Goal: Transaction & Acquisition: Purchase product/service

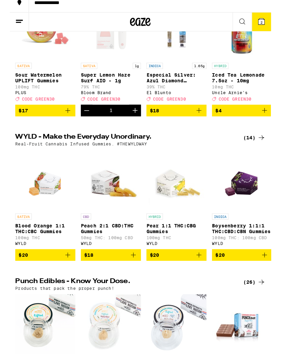
scroll to position [71, 0]
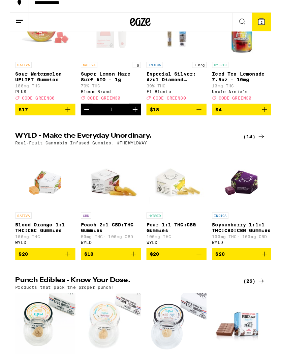
click at [10, 29] on line at bounding box center [8, 29] width 5 height 0
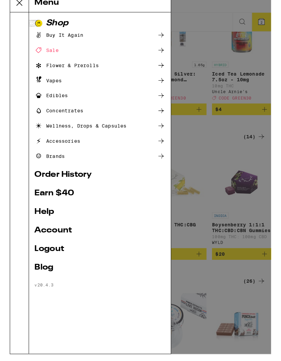
scroll to position [0, -38]
click at [88, 229] on link "Account" at bounding box center [88, 233] width 129 height 8
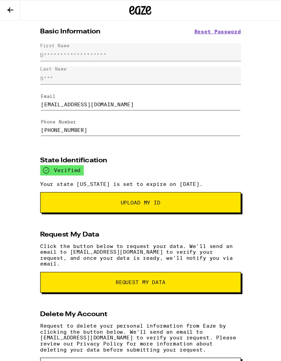
click at [14, 9] on button at bounding box center [9, 9] width 19 height 19
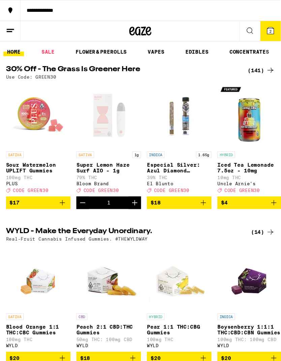
click at [83, 51] on link "FLOWER & PREROLLS" at bounding box center [93, 47] width 54 height 8
click at [45, 47] on link "SALE" at bounding box center [43, 47] width 19 height 8
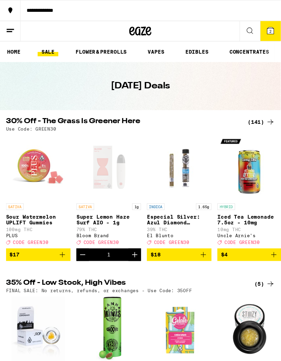
click at [80, 236] on icon "Decrement" at bounding box center [76, 232] width 8 height 8
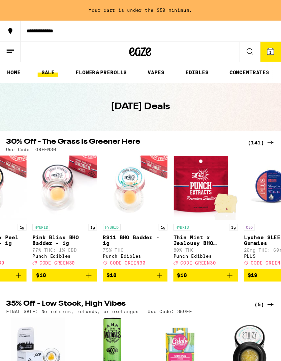
scroll to position [0, 1974]
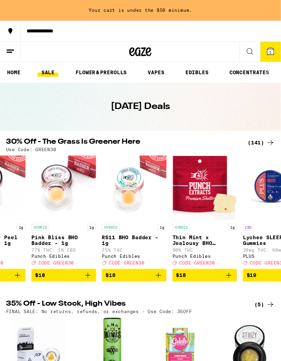
click at [103, 65] on link "FLOWER & PREROLLS" at bounding box center [93, 66] width 54 height 8
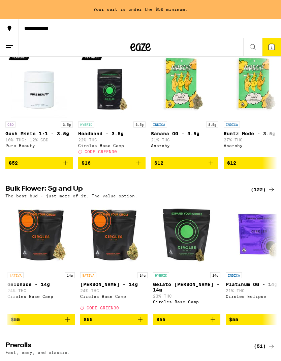
scroll to position [0, 3473]
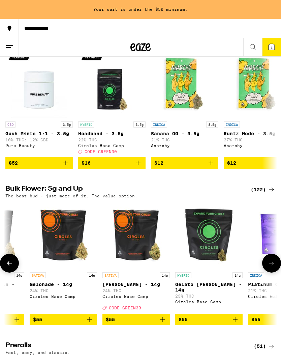
click at [132, 287] on p "[PERSON_NAME] - 14g" at bounding box center [136, 284] width 67 height 5
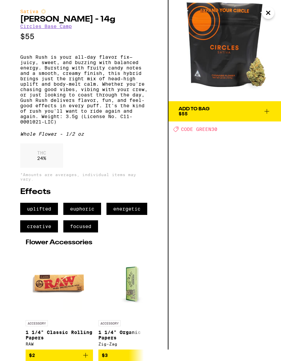
scroll to position [38, 0]
click at [67, 353] on span "$2" at bounding box center [59, 355] width 61 height 8
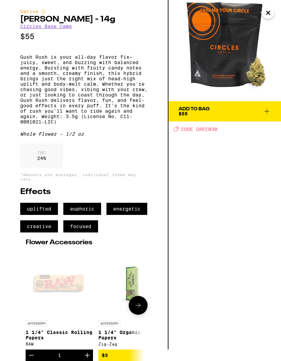
click at [34, 355] on icon "Decrement" at bounding box center [31, 355] width 8 height 8
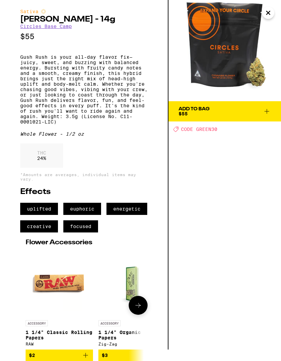
click at [233, 107] on span "Add To Bag $55" at bounding box center [225, 111] width 92 height 9
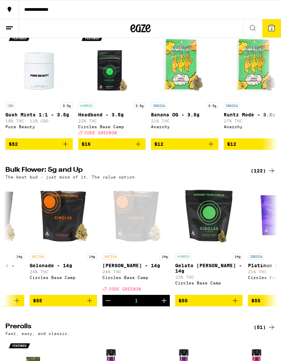
click at [275, 28] on icon at bounding box center [272, 28] width 8 height 8
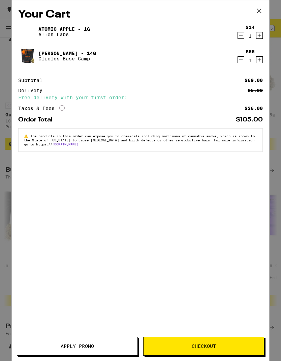
click at [243, 37] on icon "Decrement" at bounding box center [241, 35] width 6 height 8
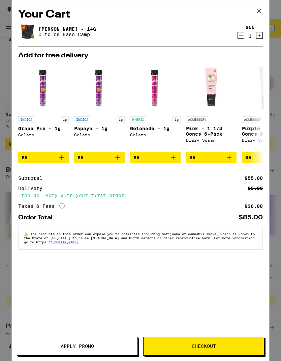
click at [93, 345] on span "Apply Promo" at bounding box center [77, 346] width 33 height 5
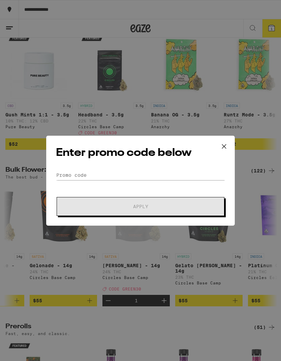
click at [132, 168] on div "Enter promo code below Promo Code Apply" at bounding box center [140, 181] width 189 height 90
click at [220, 86] on div "Enter promo code below Promo Code Apply" at bounding box center [140, 180] width 281 height 361
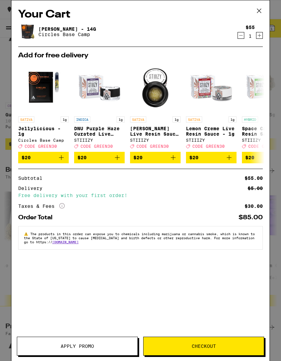
click at [254, 8] on button at bounding box center [259, 11] width 21 height 22
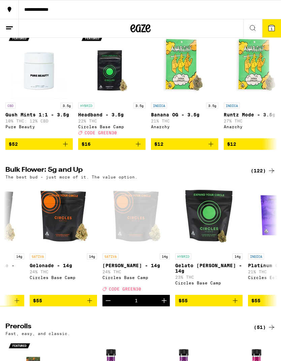
click at [272, 25] on icon at bounding box center [272, 28] width 6 height 6
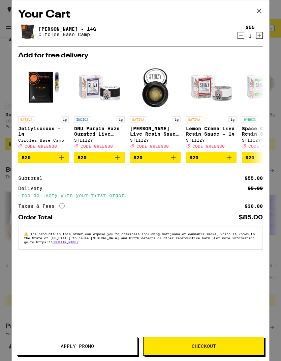
click at [67, 344] on span "Apply Promo" at bounding box center [77, 346] width 33 height 5
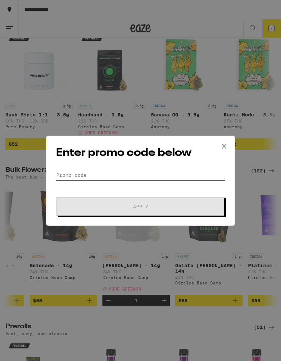
click at [105, 172] on input "Promo Code" at bounding box center [140, 175] width 169 height 10
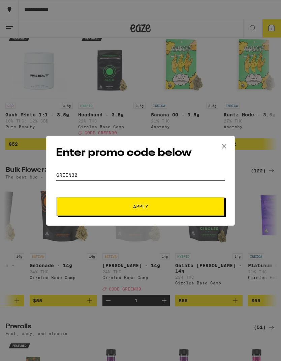
type input "Green30"
click at [180, 203] on button "Apply" at bounding box center [141, 206] width 168 height 19
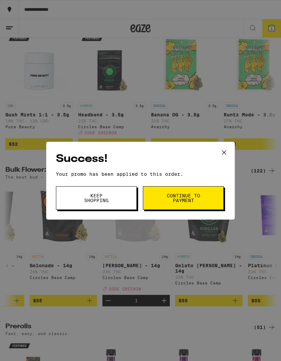
click at [192, 194] on span "Continue to payment" at bounding box center [183, 197] width 34 height 9
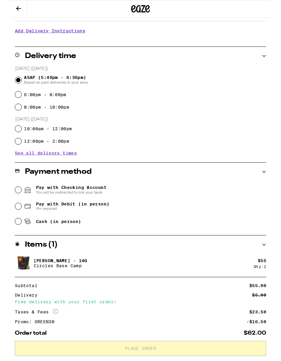
scroll to position [132, 0]
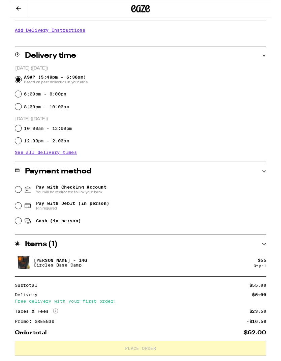
click at [26, 239] on span "Cash (in person)" at bounding box center [45, 237] width 61 height 8
click at [12, 239] on input "Cash (in person)" at bounding box center [9, 237] width 7 height 7
radio input "true"
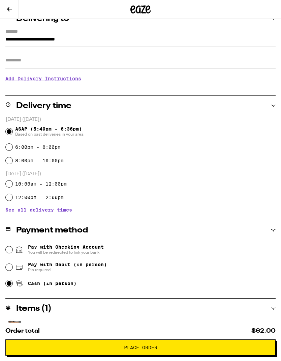
scroll to position [0, 0]
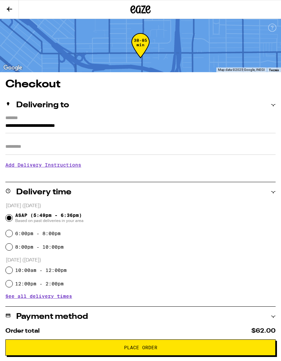
click at [4, 12] on button at bounding box center [9, 9] width 19 height 19
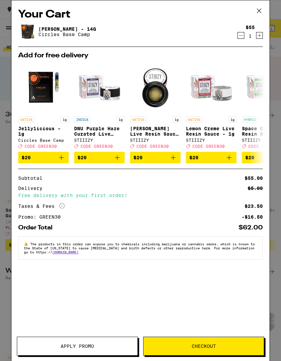
click at [204, 186] on div "Subtotal $55.00 Delivery $5.00 Free delivery with your first order! Taxes & Fee…" at bounding box center [140, 198] width 245 height 44
click at [102, 345] on span "Apply Promo" at bounding box center [77, 346] width 120 height 5
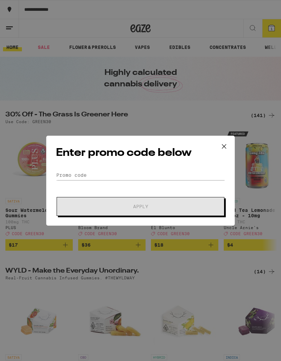
click at [229, 146] on button at bounding box center [224, 147] width 21 height 22
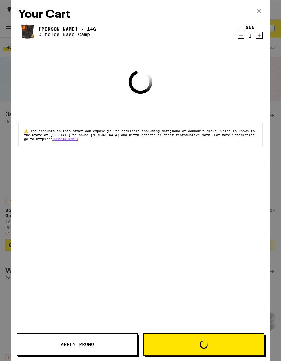
click at [269, 6] on button at bounding box center [259, 11] width 21 height 22
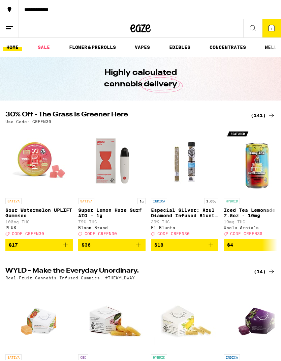
click at [272, 9] on div "Your Cart Gush Rush - 14g Circles Base Camp $55 1 Loading ⚠️ The products in th…" at bounding box center [140, 180] width 281 height 361
click at [8, 22] on button at bounding box center [9, 28] width 19 height 19
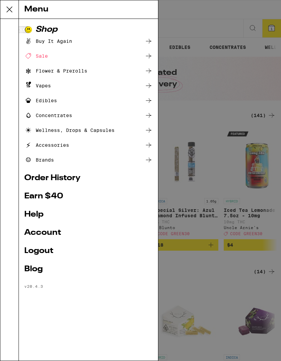
click at [77, 180] on link "Order History" at bounding box center [88, 178] width 129 height 8
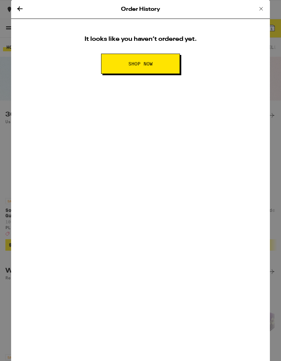
click at [269, 4] on div "Order History" at bounding box center [140, 9] width 259 height 19
click at [261, 6] on icon at bounding box center [261, 9] width 8 height 8
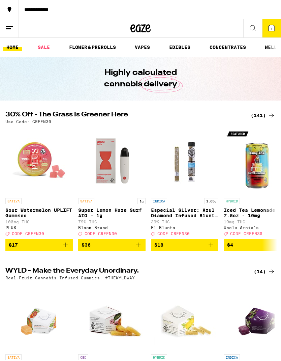
click at [4, 28] on button at bounding box center [9, 28] width 19 height 19
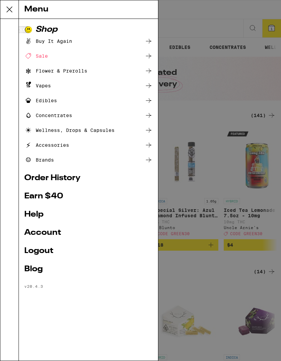
click at [61, 236] on link "Account" at bounding box center [88, 233] width 129 height 8
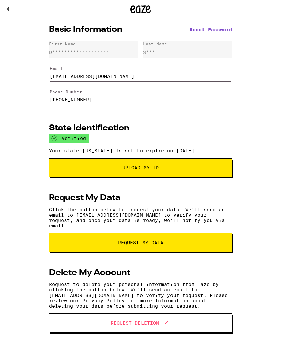
click at [12, 15] on button at bounding box center [9, 9] width 19 height 19
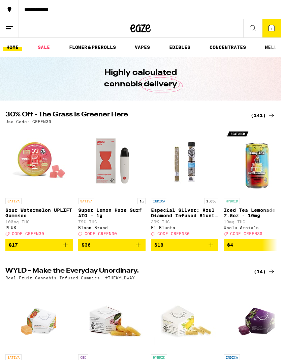
click at [12, 47] on link "HOME" at bounding box center [12, 47] width 19 height 8
click at [9, 27] on line at bounding box center [9, 27] width 7 height 0
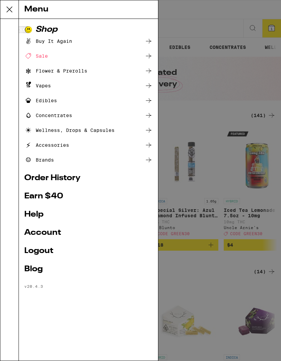
click at [53, 269] on div "Blog" at bounding box center [88, 269] width 129 height 8
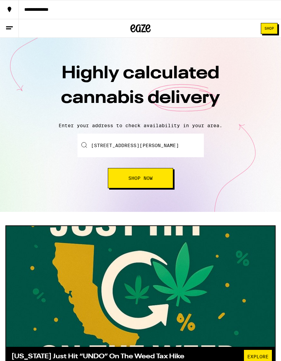
click at [9, 27] on line at bounding box center [9, 27] width 7 height 0
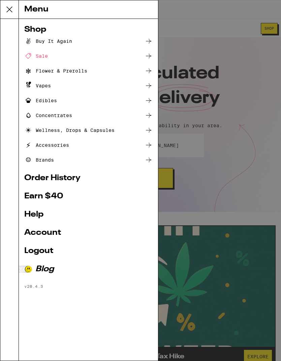
click at [71, 178] on link "Order History" at bounding box center [88, 178] width 129 height 8
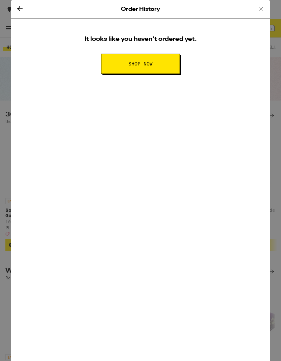
click at [257, 5] on icon at bounding box center [261, 9] width 8 height 8
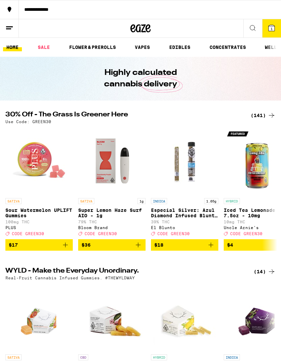
click at [273, 27] on span "1" at bounding box center [272, 29] width 2 height 4
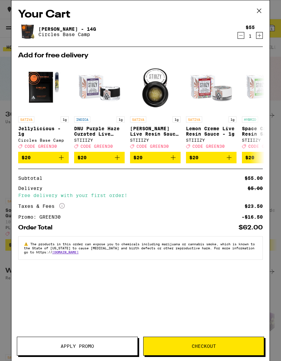
click at [258, 12] on icon at bounding box center [259, 11] width 4 height 4
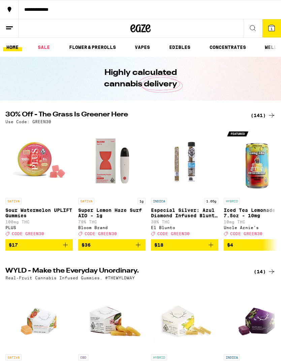
click at [12, 31] on icon at bounding box center [9, 28] width 8 height 8
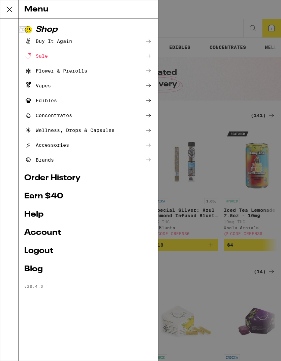
click at [83, 195] on link "Earn $ 40" at bounding box center [88, 196] width 129 height 8
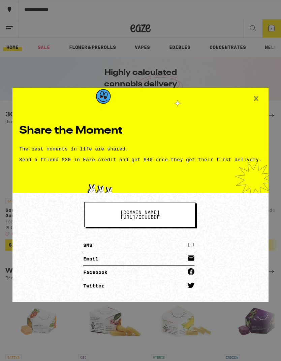
click at [116, 241] on link "SMS" at bounding box center [138, 244] width 111 height 13
click at [168, 215] on span "eaze.com/share/l / icuubdf" at bounding box center [140, 214] width 57 height 9
click at [254, 100] on icon at bounding box center [256, 98] width 4 height 4
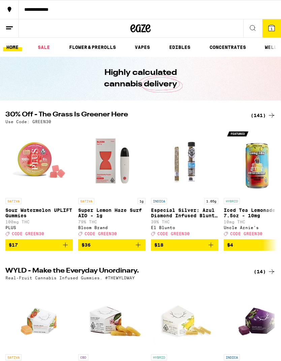
click at [11, 29] on icon at bounding box center [9, 28] width 8 height 8
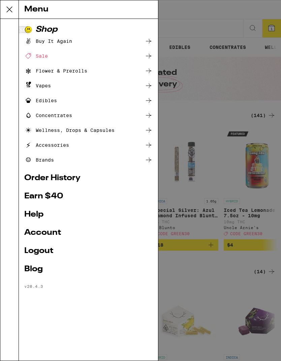
click at [61, 196] on link "Earn $ 40" at bounding box center [88, 196] width 129 height 8
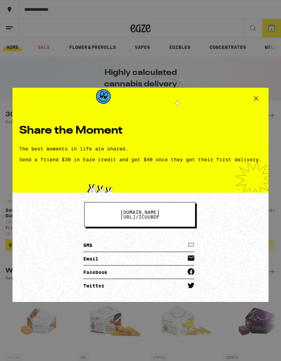
click at [127, 256] on link "Email" at bounding box center [138, 258] width 111 height 13
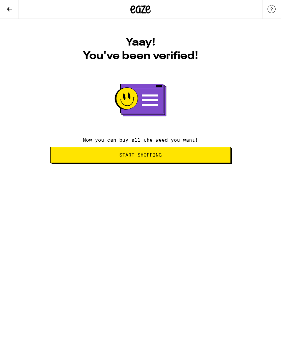
click at [188, 156] on span "Start Shopping" at bounding box center [140, 154] width 169 height 5
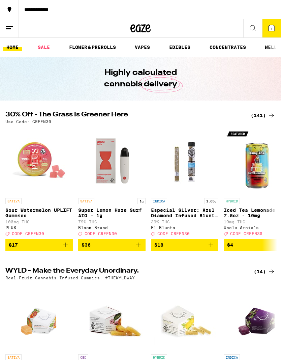
click at [271, 24] on icon at bounding box center [272, 28] width 8 height 8
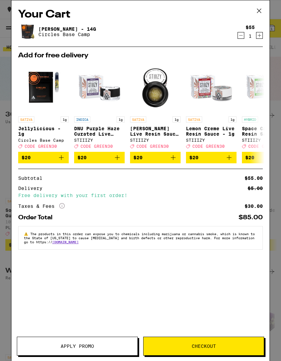
click at [107, 344] on span "Apply Promo" at bounding box center [77, 346] width 120 height 5
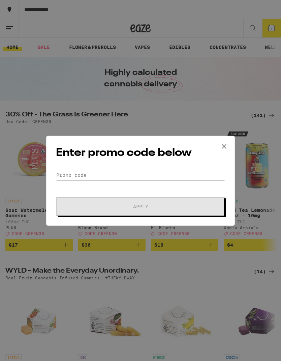
scroll to position [2, 0]
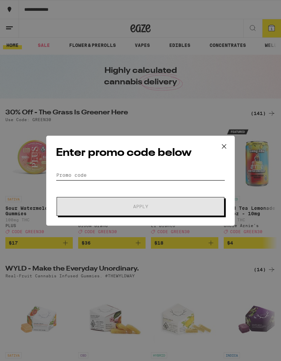
click at [128, 172] on input "Promo Code" at bounding box center [140, 175] width 169 height 10
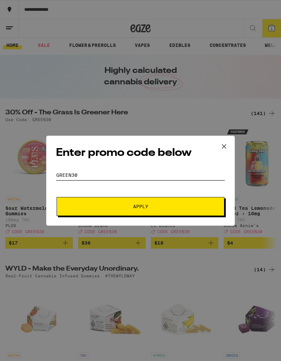
type input "Green30"
click at [192, 203] on button "Apply" at bounding box center [141, 206] width 168 height 19
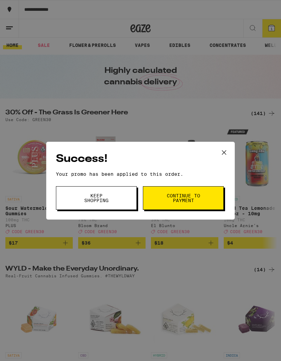
click at [196, 197] on span "Continue to payment" at bounding box center [183, 197] width 34 height 9
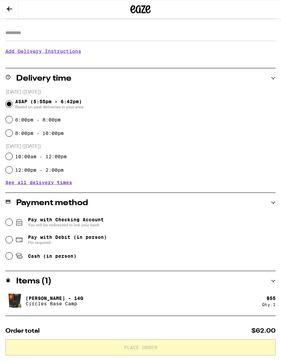
scroll to position [112, 0]
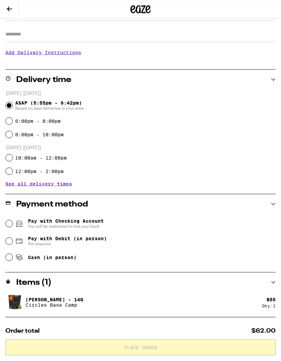
click at [97, 256] on div "Cash (in person)" at bounding box center [141, 257] width 270 height 15
click at [9, 256] on input "Cash (in person)" at bounding box center [9, 257] width 7 height 7
radio input "true"
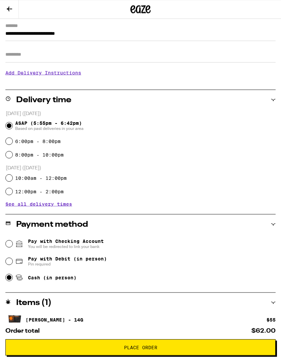
scroll to position [0, 0]
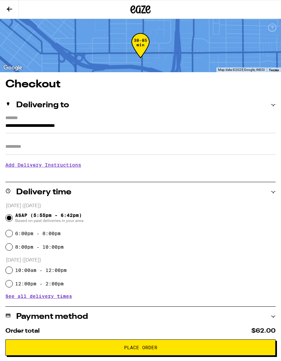
click at [9, 5] on icon at bounding box center [9, 9] width 8 height 8
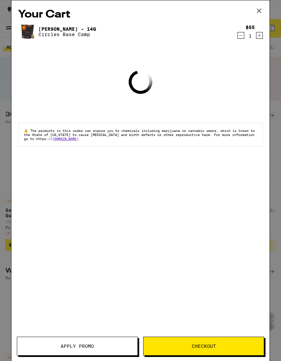
click at [267, 9] on button at bounding box center [259, 11] width 21 height 22
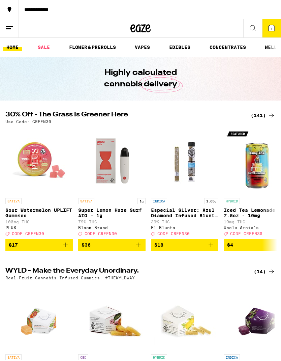
click at [8, 31] on icon at bounding box center [9, 28] width 8 height 8
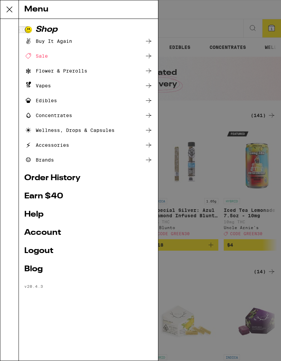
click at [74, 56] on div "Sale" at bounding box center [88, 56] width 129 height 8
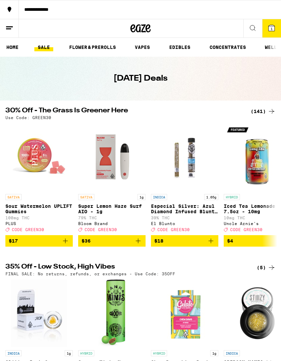
click at [251, 27] on icon at bounding box center [253, 28] width 8 height 8
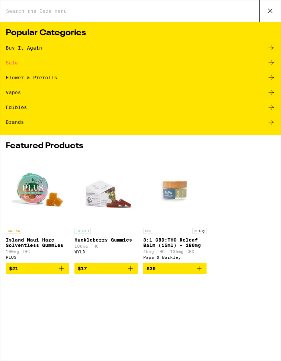
click at [58, 81] on div "Flower & Prerolls" at bounding box center [141, 78] width 270 height 8
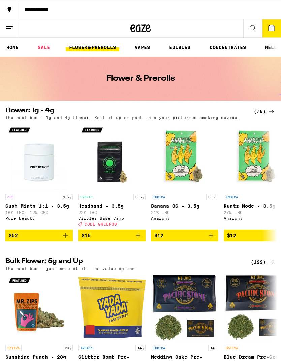
click at [7, 27] on icon at bounding box center [9, 28] width 8 height 8
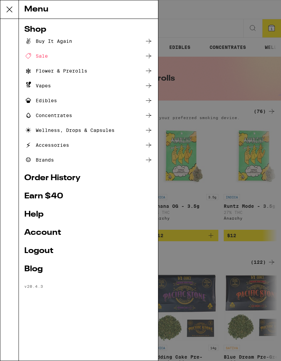
click at [33, 218] on link "Help" at bounding box center [88, 214] width 129 height 8
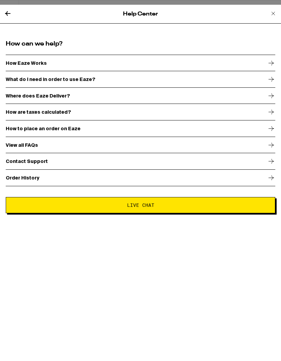
click at [75, 163] on div "Contact Support" at bounding box center [141, 161] width 270 height 17
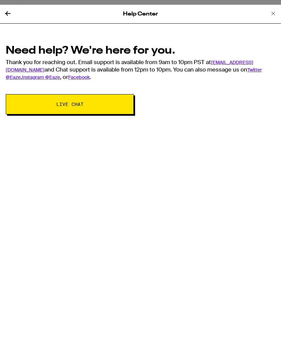
click at [93, 107] on span "Live Chat" at bounding box center [70, 104] width 74 height 5
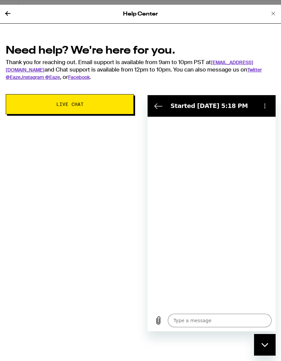
type textarea "x"
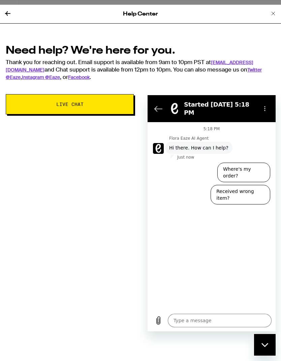
click at [191, 319] on textarea at bounding box center [220, 320] width 104 height 13
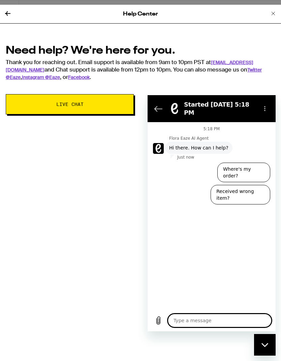
scroll to position [75, 0]
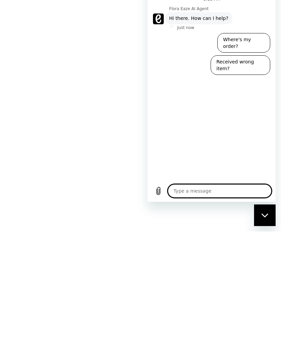
type textarea "T"
type textarea "x"
type textarea "Tr"
type textarea "x"
type textarea "Try"
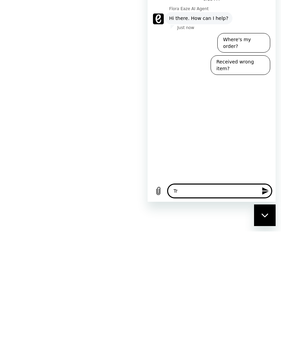
type textarea "x"
type textarea "Tryi"
type textarea "x"
type textarea "Try"
type textarea "x"
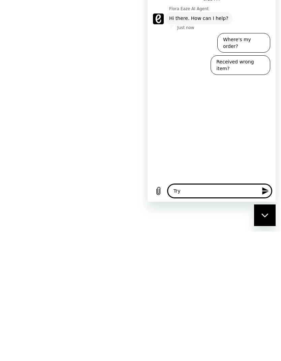
type textarea "Tryy"
type textarea "x"
type textarea "Try"
type textarea "x"
type textarea "Tryi"
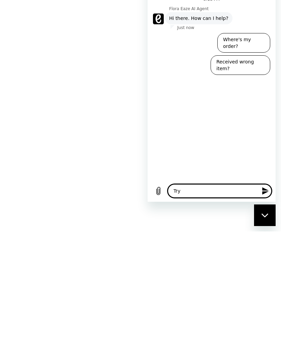
type textarea "x"
type textarea "Trying"
type textarea "x"
type textarea "Trying"
type textarea "x"
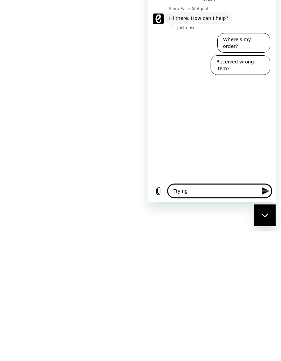
type textarea "Trying t"
type textarea "x"
type textarea "Trying to"
type textarea "x"
type textarea "Trying to"
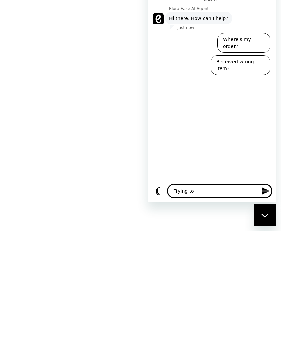
type textarea "x"
type textarea "Trying to p"
type textarea "x"
type textarea "Trying to pl"
type textarea "x"
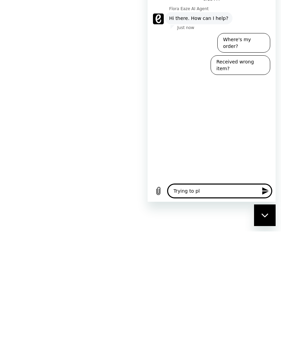
type textarea "Trying to pla"
type textarea "x"
type textarea "Trying to plac"
type textarea "x"
type textarea "Trying to place"
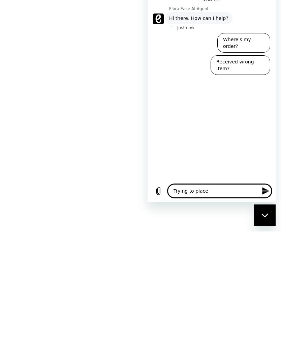
type textarea "x"
type textarea "Trying to place"
type textarea "x"
type textarea "Trying to place a"
type textarea "x"
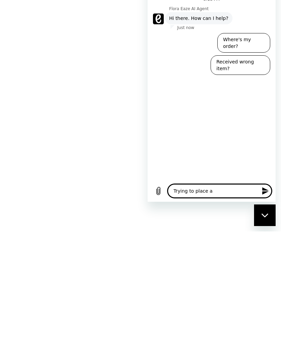
type textarea "Trying to place an"
type textarea "x"
type textarea "Trying to place an"
type textarea "x"
type textarea "Trying to place an i"
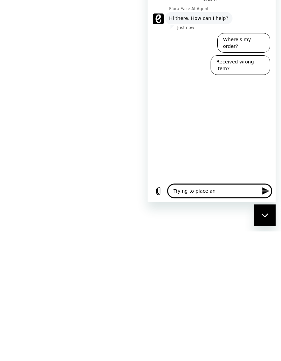
type textarea "x"
type textarea "Trying to place an ir"
type textarea "x"
type textarea "Trying to place an ird"
type textarea "x"
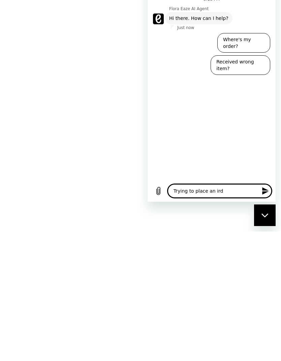
type textarea "Trying to place an irde"
type textarea "x"
type textarea "Trying to place an irder"
type textarea "x"
type textarea "Trying to place an order"
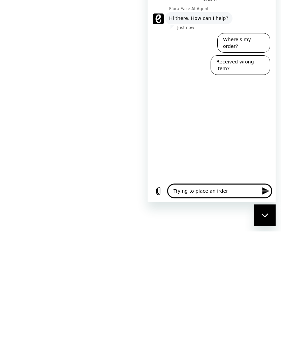
type textarea "x"
type textarea "Trying to place an order"
type textarea "x"
type textarea "Trying to place an order b"
type textarea "x"
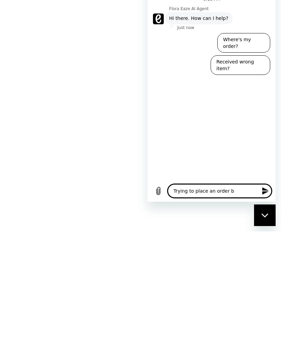
type textarea "Trying to place an order bu"
type textarea "x"
type textarea "Trying to place an order but"
type textarea "x"
type textarea "Trying to place an order but"
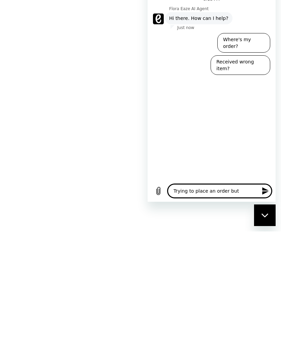
type textarea "x"
type textarea "Trying to place an order but m"
type textarea "x"
type textarea "Trying to place an order but my"
type textarea "x"
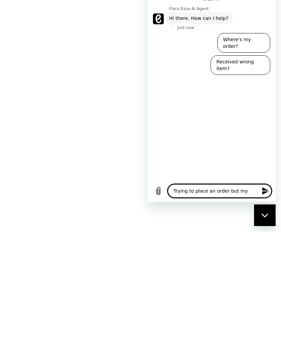
type textarea "Trying to place an order but my"
type textarea "x"
type textarea "Trying to place an order but my 3"
type textarea "x"
type textarea "Trying to place an order but my 30"
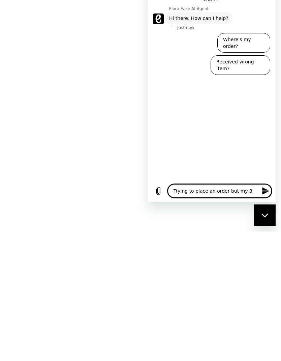
type textarea "x"
type textarea "Trying to place an order but my 30"
type textarea "x"
type textarea "Trying to place an order but my 30 d"
type textarea "x"
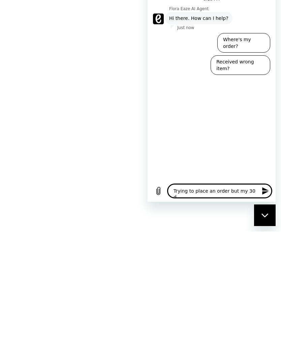
type textarea "Trying to place an order but my 30 do"
type textarea "x"
type textarea "Trying to place an order but my 30 dol"
type textarea "x"
type textarea "Trying to place an order but my 30 dola"
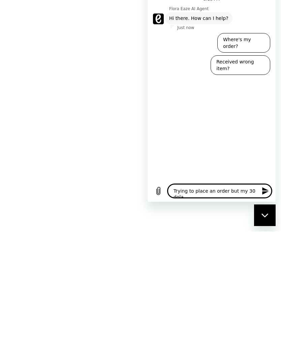
type textarea "x"
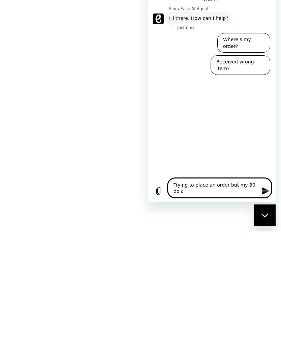
type textarea "Trying to place an order but my 30 dolar"
type textarea "x"
type textarea "Trying to place an order but my 30 dollar"
type textarea "x"
type textarea "Trying to place an order but my 30 dollar"
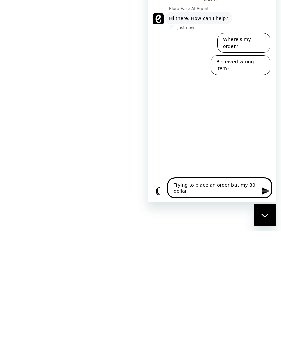
type textarea "x"
type textarea "Trying to place an order but my 30 dollar"
type textarea "x"
type textarea "Trying to place an order but my 30 dollars"
type textarea "x"
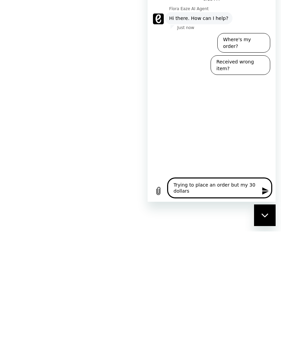
type textarea "Trying to place an order but my 30 dollars"
type textarea "x"
type textarea "Trying to place an order but my 30 dollars d"
type textarea "x"
type textarea "Trying to place an order but my 30 dollars du"
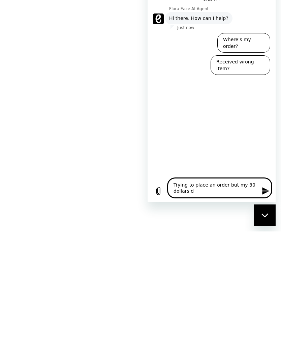
type textarea "x"
type textarea "Trying to place an order but my 30 dollars dus"
type textarea "x"
type textarea "Trying to place an order but my 30 dollars dusc"
type textarea "x"
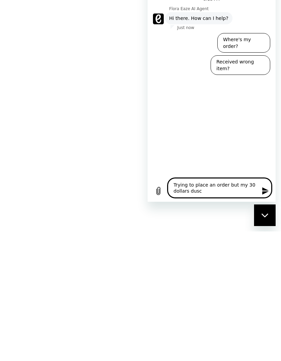
type textarea "Trying to place an order but my 30 dollars discount"
type textarea "x"
type textarea "Trying to place an order but my 30 dollars discount"
type textarea "x"
type textarea "Trying to place an order but my 30 dollars discount i"
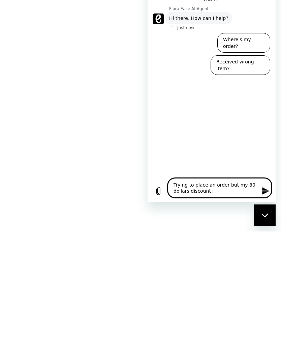
type textarea "x"
type textarea "Trying to place an order but my 30 dollars discount"
type textarea "x"
type textarea "Trying to place an order but my 30 dollars discount doesn’t"
type textarea "x"
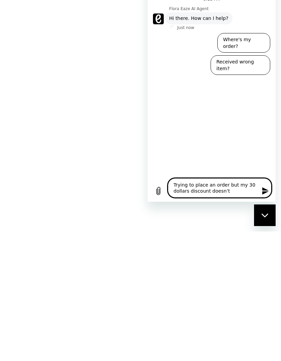
type textarea "Trying to place an order but my 30 dollars discount doesn’t"
type textarea "x"
type textarea "Trying to place an order but my 30 dollars discount doesn’t a"
type textarea "x"
type textarea "Trying to place an order but my 30 dollars discount doesn’t ap"
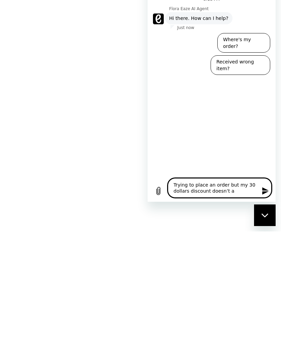
type textarea "x"
type textarea "Trying to place an order but my 30 dollars discount doesn’t appear"
type textarea "x"
type textarea "Trying to place an order but my 30 dollars discount doesn’t appear"
type textarea "x"
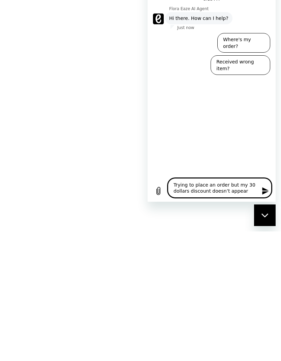
type textarea "Trying to place an order but my 30 dollars discount doesn’t appear i"
type textarea "x"
type textarea "Trying to place an order but my 30 dollars discount doesn’t appear in"
type textarea "x"
type textarea "Trying to place an order but my 30 dollars discount doesn’t appear in"
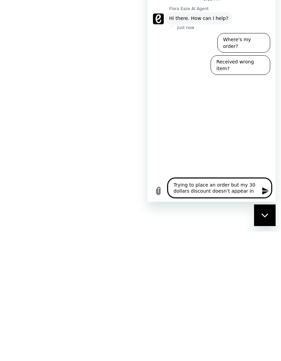
type textarea "x"
type textarea "Trying to place an order but my 30 dollars discount doesn’t appear in m"
type textarea "x"
type textarea "Trying to place an order but my 30 dollars discount doesn’t appear in my"
type textarea "x"
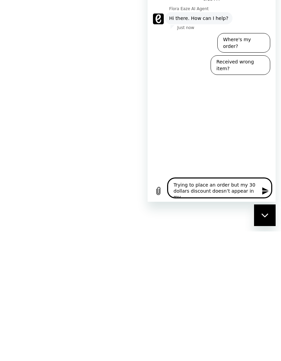
type textarea "Trying to place an order but my 30 dollars discount doesn’t appear in my"
type textarea "x"
type textarea "Trying to place an order but my 30 dollars discount doesn’t appear in my b"
type textarea "x"
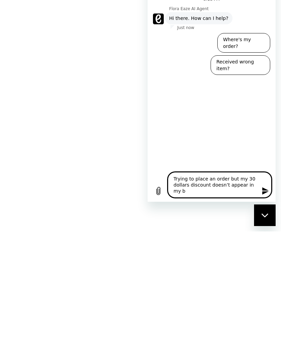
type textarea "Trying to place an order but my 30 dollars discount doesn’t appear in my ba"
type textarea "x"
type textarea "Trying to place an order but my 30 dollars discount doesn’t appear in my bal"
type textarea "x"
type textarea "Trying to place an order but my 30 dollars discount doesn’t appear in my bala"
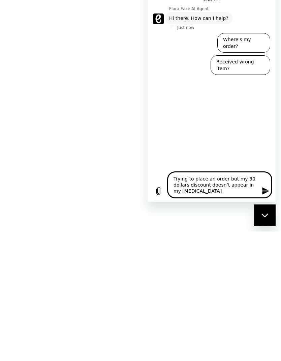
type textarea "x"
type textarea "Trying to place an order but my 30 dollars discount doesn’t appear in my balan"
type textarea "x"
type textarea "Trying to place an order but my 30 dollars discount doesn’t appear in my balanc"
type textarea "x"
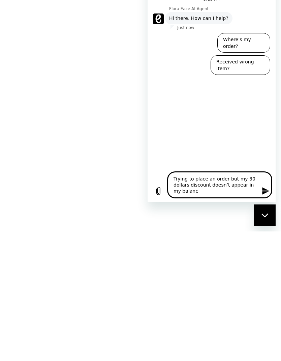
type textarea "Trying to place an order but my 30 dollars discount doesn’t appear in my balance"
type textarea "x"
type textarea "Trying to place an order but my 30 dollars discount doesn’t appear in my balance"
type textarea "x"
type textarea "Trying to place an order but my 30 dollars discount doesn’t appear in my balance"
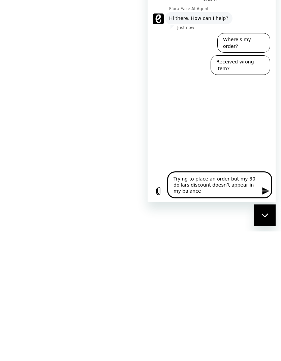
click at [266, 191] on icon "Send message" at bounding box center [266, 191] width 8 height 8
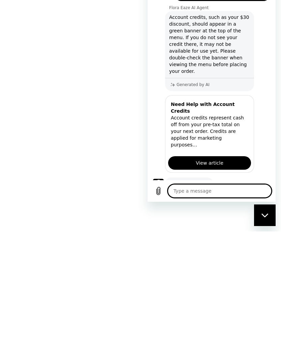
scroll to position [60, 0]
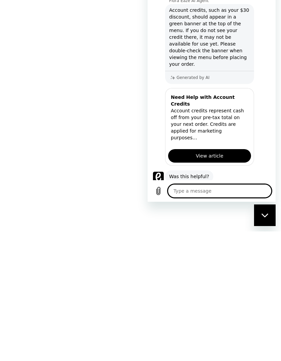
click at [230, 149] on link "View article" at bounding box center [209, 155] width 83 height 13
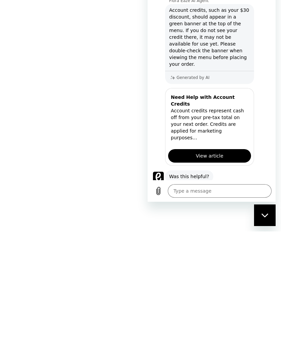
type textarea "x"
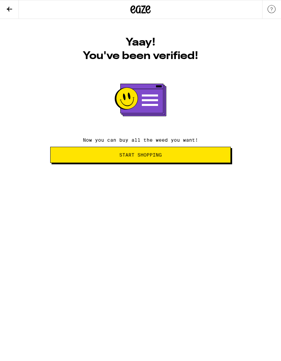
click at [185, 158] on button "Start Shopping" at bounding box center [140, 155] width 181 height 16
click at [189, 154] on span "Start Shopping" at bounding box center [140, 154] width 169 height 5
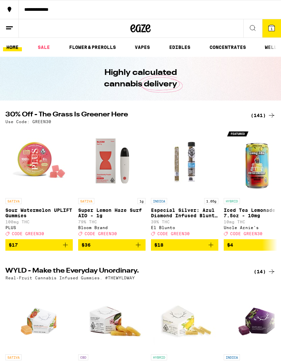
click at [269, 24] on icon at bounding box center [272, 28] width 8 height 8
click at [47, 49] on link "SALE" at bounding box center [43, 47] width 19 height 8
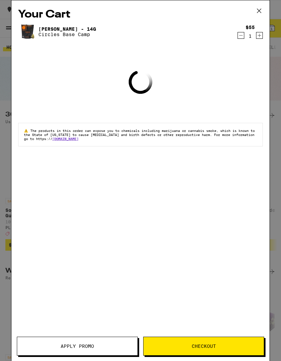
click at [261, 8] on icon at bounding box center [259, 11] width 10 height 10
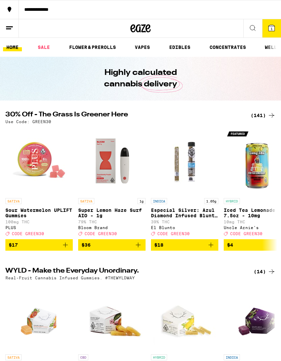
click at [41, 48] on link "SALE" at bounding box center [43, 47] width 19 height 8
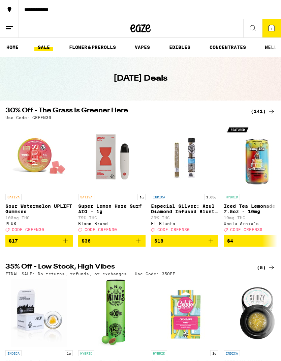
click at [90, 46] on link "FLOWER & PREROLLS" at bounding box center [93, 47] width 54 height 8
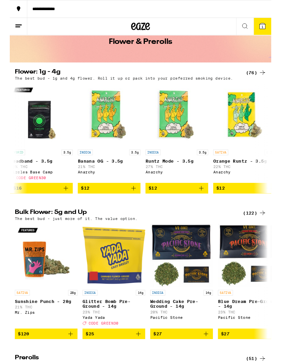
scroll to position [0, 80]
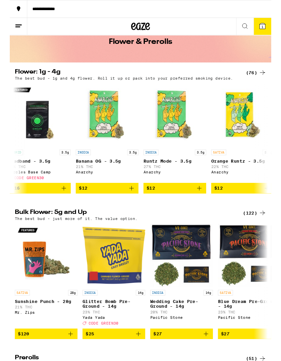
click at [185, 206] on span "$12" at bounding box center [177, 202] width 61 height 8
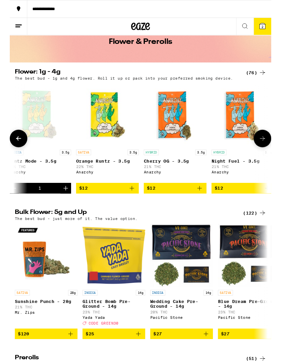
scroll to position [0, 236]
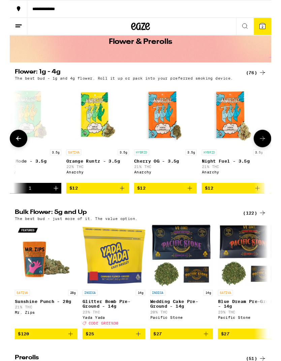
click at [235, 205] on span "$12" at bounding box center [240, 202] width 61 height 8
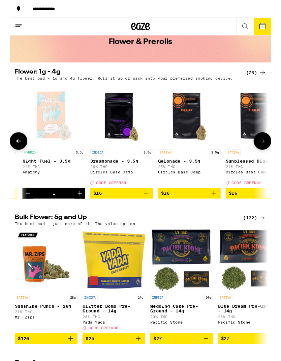
scroll to position [0, 429]
click at [125, 211] on span "$16" at bounding box center [120, 207] width 61 height 8
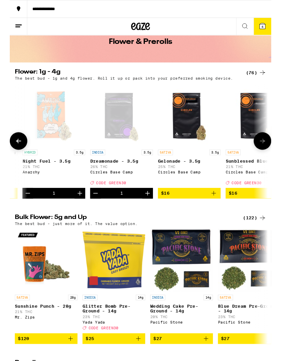
click at [270, 25] on icon at bounding box center [272, 28] width 6 height 6
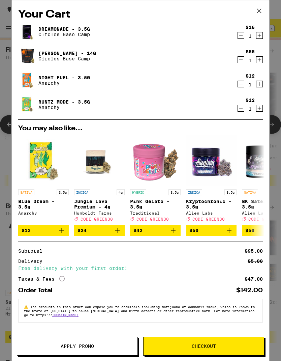
click at [241, 61] on icon "Decrement" at bounding box center [241, 60] width 6 height 8
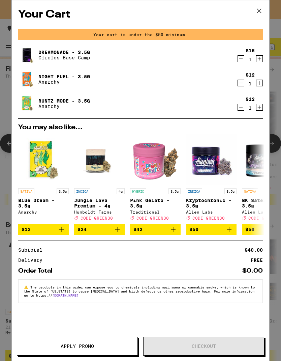
click at [83, 344] on span "Apply Promo" at bounding box center [77, 346] width 33 height 5
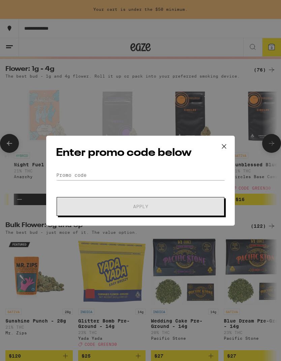
click at [162, 168] on div "Enter promo code below Promo Code Apply" at bounding box center [140, 181] width 189 height 90
click at [122, 173] on input "Promo Code" at bounding box center [140, 175] width 169 height 10
click at [269, 190] on div "Enter promo code below Promo Code Apply" at bounding box center [140, 180] width 281 height 361
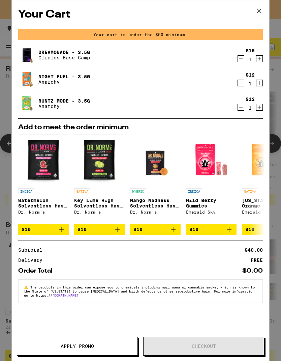
click at [100, 346] on span "Apply Promo" at bounding box center [77, 346] width 120 height 5
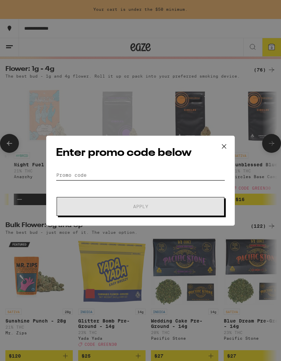
click at [109, 170] on input "Promo Code" at bounding box center [140, 175] width 169 height 10
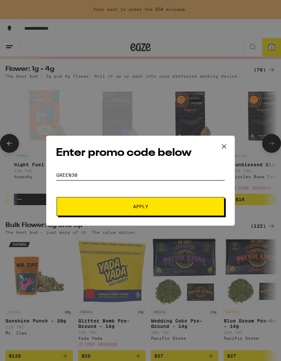
type input "Green30"
click at [168, 206] on span "Apply" at bounding box center [140, 206] width 121 height 5
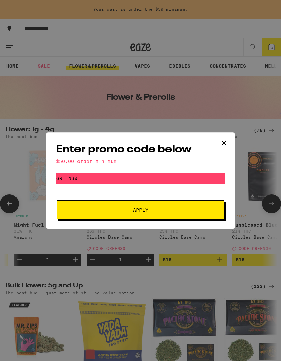
click at [225, 140] on icon at bounding box center [224, 143] width 10 height 10
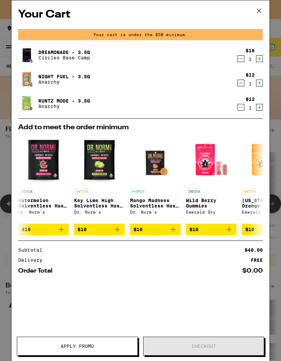
scroll to position [60, 0]
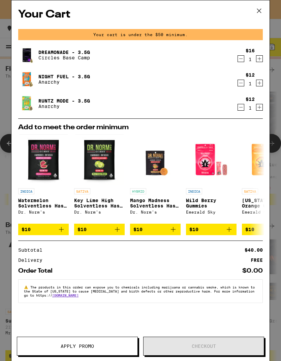
click at [262, 57] on icon "Increment" at bounding box center [260, 59] width 6 height 8
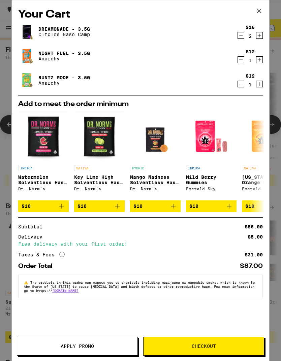
click at [108, 344] on span "Apply Promo" at bounding box center [77, 346] width 120 height 5
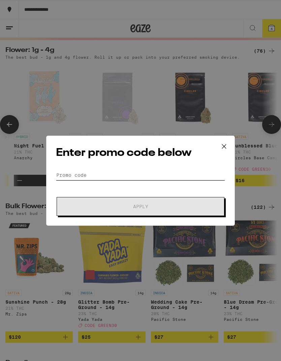
click at [113, 170] on input "Promo Code" at bounding box center [140, 175] width 169 height 10
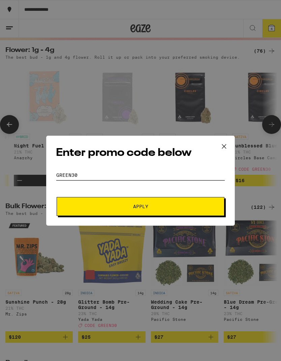
type input "Green30"
click at [182, 207] on span "Apply" at bounding box center [140, 206] width 121 height 5
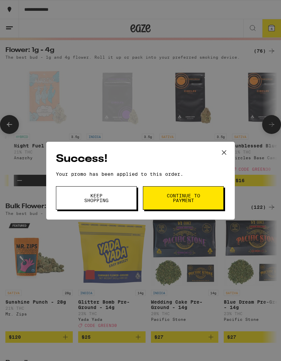
click at [196, 197] on span "Continue to payment" at bounding box center [183, 197] width 34 height 9
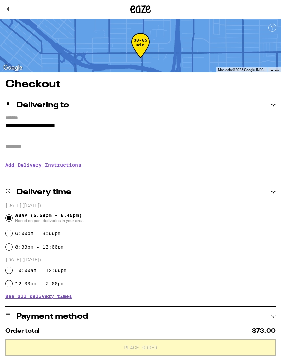
click at [9, 7] on icon at bounding box center [9, 9] width 5 height 5
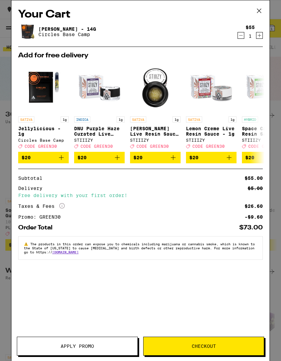
click at [258, 11] on icon at bounding box center [259, 11] width 10 height 10
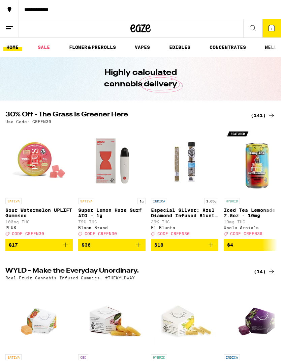
click at [271, 27] on span "1" at bounding box center [272, 29] width 2 height 4
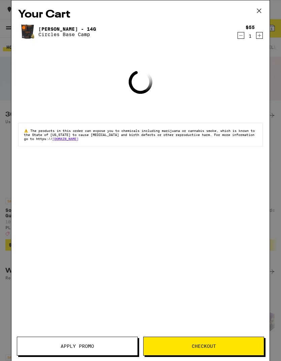
click at [260, 8] on icon at bounding box center [259, 11] width 10 height 10
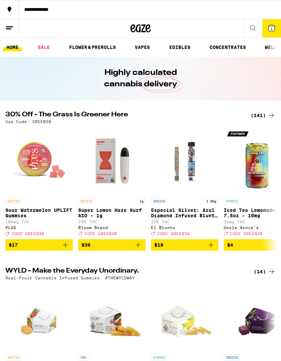
click at [90, 50] on link "FLOWER & PREROLLS" at bounding box center [93, 47] width 54 height 8
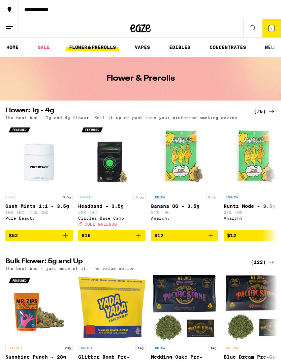
click at [272, 24] on icon at bounding box center [272, 28] width 8 height 8
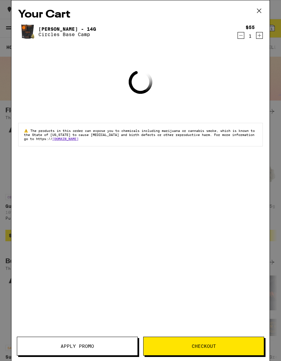
click at [240, 29] on div "$55 1" at bounding box center [250, 32] width 25 height 14
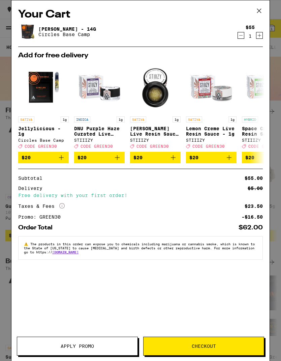
click at [258, 10] on icon at bounding box center [259, 11] width 10 height 10
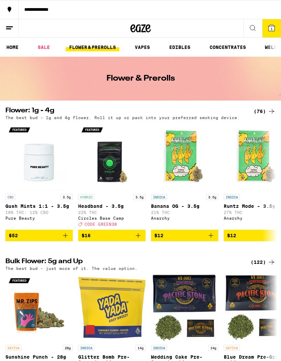
click at [273, 23] on button "1" at bounding box center [271, 28] width 19 height 18
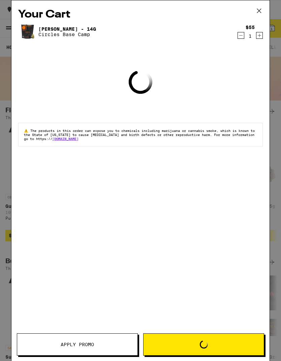
click at [242, 34] on icon "Decrement" at bounding box center [241, 35] width 6 height 8
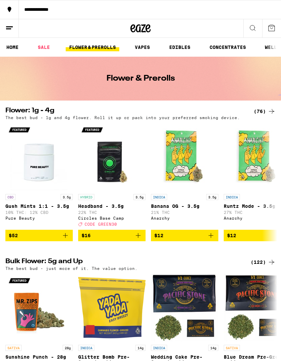
click at [123, 238] on span "$16" at bounding box center [112, 235] width 61 height 8
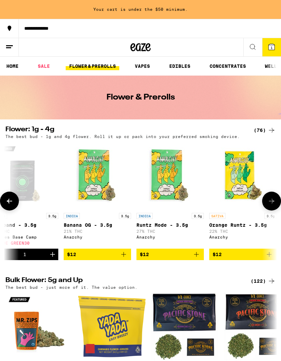
scroll to position [0, 104]
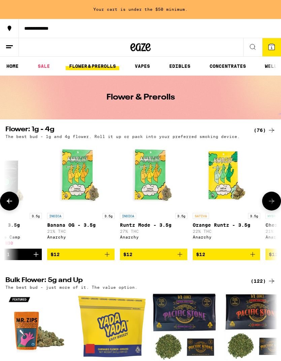
click at [168, 258] on span "$12" at bounding box center [153, 254] width 61 height 8
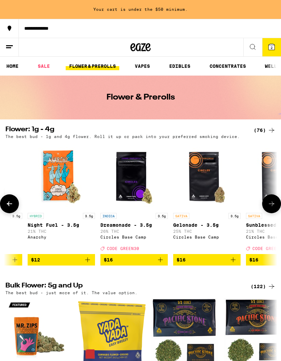
scroll to position [0, 406]
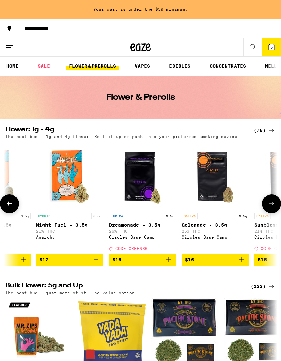
click at [152, 264] on span "$16" at bounding box center [142, 260] width 61 height 8
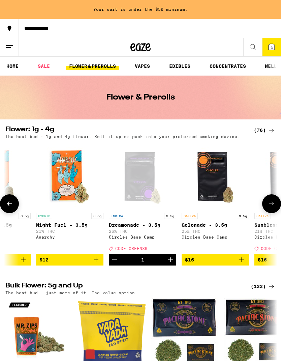
click at [267, 41] on button "3" at bounding box center [271, 47] width 19 height 18
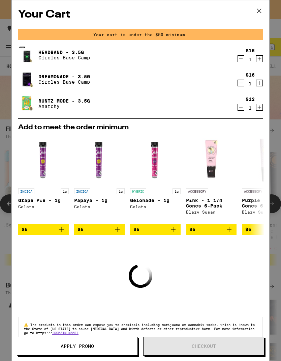
click at [50, 233] on span "$6" at bounding box center [44, 229] width 44 height 8
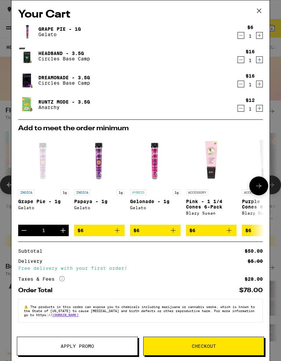
click at [26, 234] on icon "Decrement" at bounding box center [24, 230] width 8 height 8
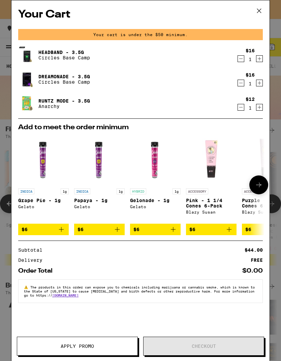
scroll to position [0, 6]
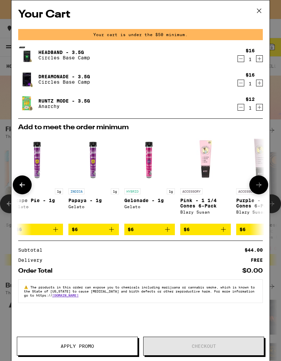
click at [159, 231] on span "$6" at bounding box center [150, 229] width 44 height 8
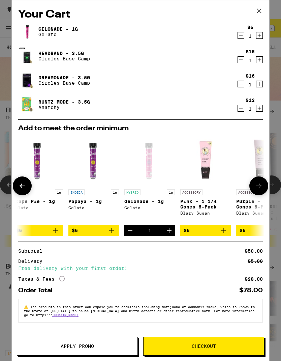
click at [103, 344] on span "Apply Promo" at bounding box center [77, 346] width 120 height 5
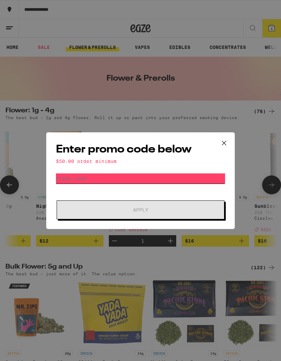
click at [145, 175] on input "Promo Code" at bounding box center [140, 178] width 169 height 10
click at [158, 177] on input "Promo Code" at bounding box center [140, 178] width 169 height 10
click at [228, 138] on icon at bounding box center [224, 143] width 10 height 10
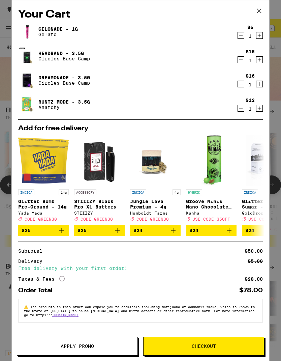
click at [101, 348] on span "Apply Promo" at bounding box center [77, 346] width 120 height 5
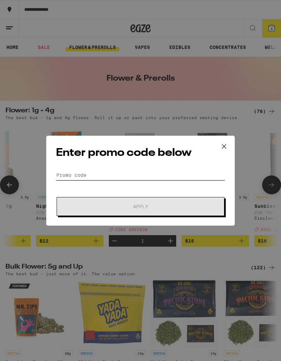
click at [118, 170] on input "Promo Code" at bounding box center [140, 175] width 169 height 10
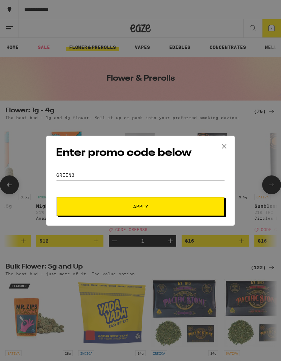
click at [190, 203] on button "Apply" at bounding box center [141, 206] width 168 height 19
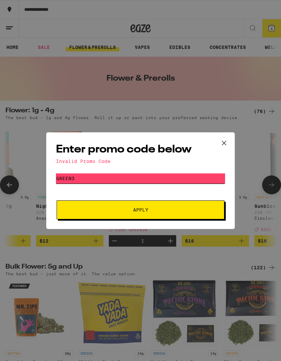
click at [117, 178] on input "Green3" at bounding box center [140, 178] width 169 height 10
type input "Green30"
click at [178, 209] on span "Apply" at bounding box center [140, 209] width 121 height 5
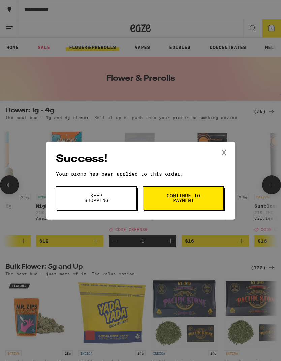
click at [206, 202] on button "Continue to payment" at bounding box center [183, 198] width 81 height 24
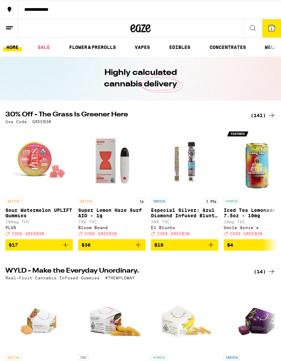
click at [273, 31] on icon at bounding box center [272, 28] width 8 height 8
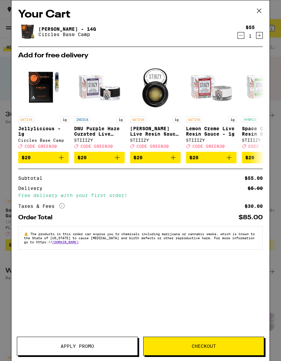
click at [243, 33] on icon "Decrement" at bounding box center [241, 35] width 6 height 8
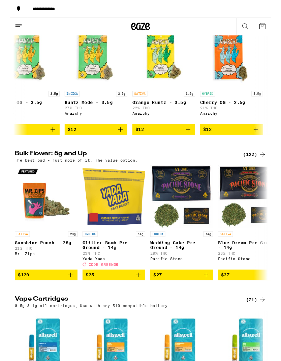
scroll to position [0, 172]
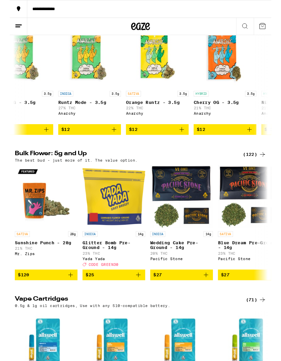
click at [87, 143] on span "$12" at bounding box center [86, 139] width 61 height 8
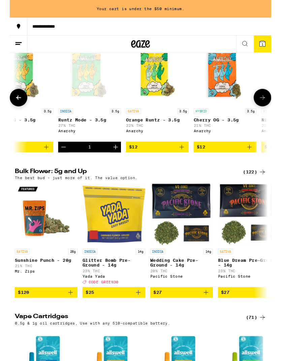
click at [177, 162] on span "$12" at bounding box center [159, 158] width 61 height 8
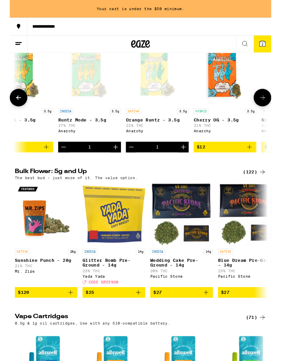
click at [184, 161] on icon "Increment" at bounding box center [186, 158] width 5 height 5
click at [269, 47] on icon at bounding box center [272, 47] width 6 height 6
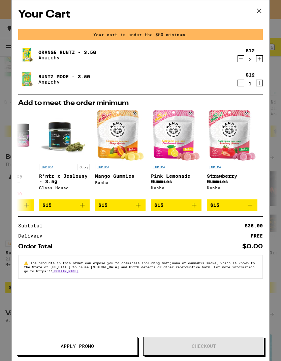
scroll to position [0, 315]
click at [183, 204] on button "$15" at bounding box center [176, 204] width 51 height 11
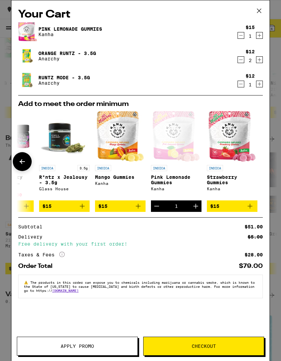
click at [113, 340] on button "Apply Promo" at bounding box center [77, 346] width 121 height 19
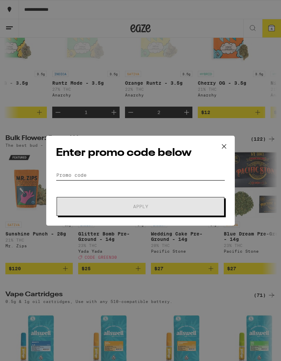
click at [149, 172] on input "Promo Code" at bounding box center [140, 175] width 169 height 10
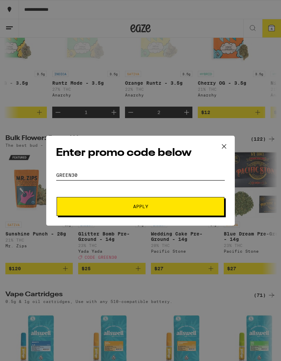
type input "Green30"
click at [186, 209] on span "Apply" at bounding box center [140, 206] width 121 height 5
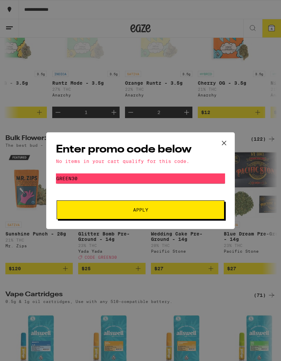
click at [224, 138] on icon at bounding box center [224, 143] width 10 height 10
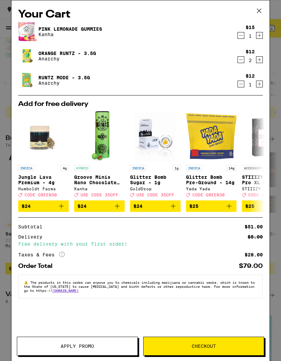
click at [47, 209] on span "$24" at bounding box center [44, 206] width 44 height 8
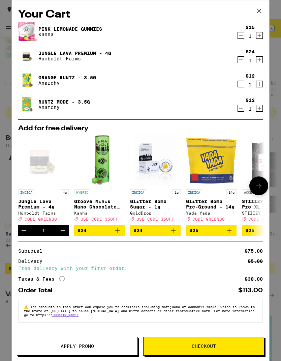
click at [240, 35] on icon "Decrement" at bounding box center [241, 35] width 4 height 0
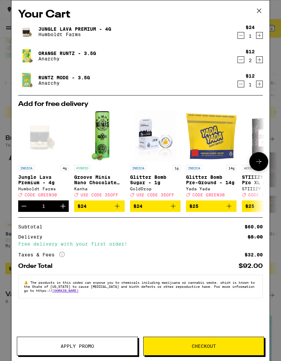
click at [244, 61] on icon "Decrement" at bounding box center [241, 60] width 6 height 8
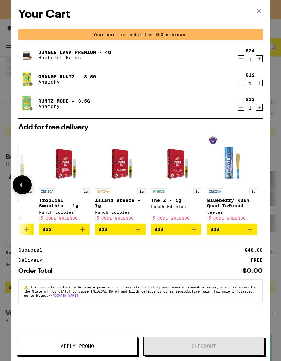
scroll to position [0, 315]
click at [98, 344] on span "Apply Promo" at bounding box center [77, 346] width 120 height 5
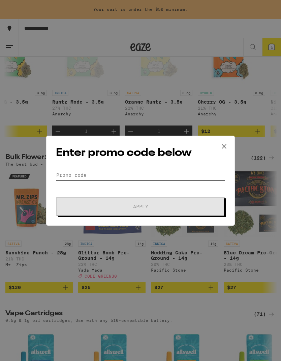
click at [119, 171] on input "Promo Code" at bounding box center [140, 175] width 169 height 10
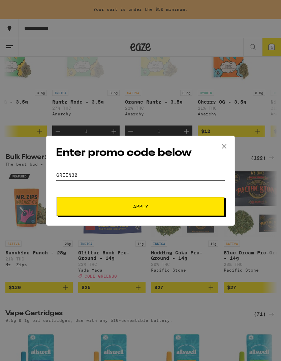
type input "Green30"
click at [164, 207] on span "Apply" at bounding box center [140, 206] width 121 height 5
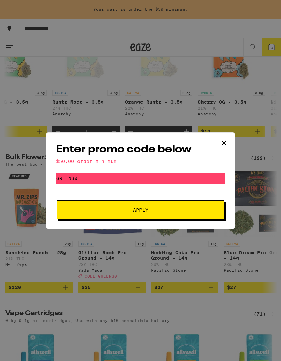
click at [225, 139] on icon at bounding box center [224, 143] width 10 height 10
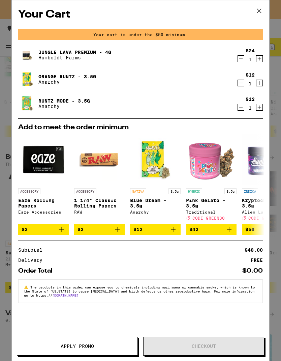
click at [56, 233] on span "$2" at bounding box center [44, 229] width 44 height 8
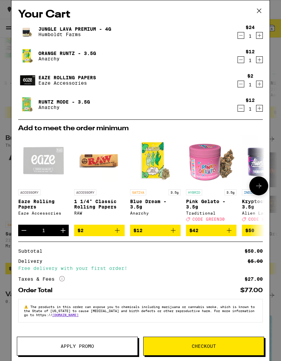
click at [95, 345] on span "Apply Promo" at bounding box center [77, 346] width 120 height 5
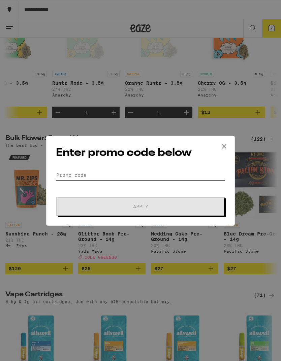
click at [158, 170] on input "Promo Code" at bounding box center [140, 175] width 169 height 10
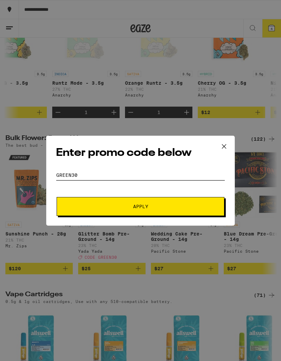
type input "Green30"
click at [163, 207] on span "Apply" at bounding box center [140, 206] width 121 height 5
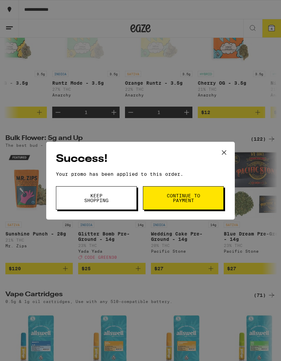
click at [193, 199] on span "Continue to payment" at bounding box center [183, 197] width 34 height 9
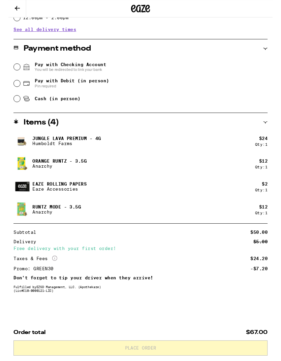
scroll to position [264, 0]
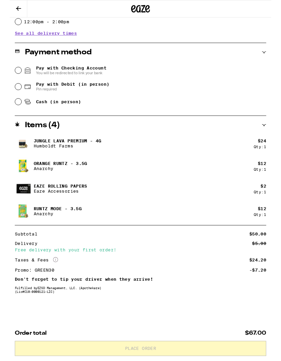
click at [70, 109] on span "Cash (in person)" at bounding box center [52, 109] width 49 height 5
click at [12, 109] on input "Cash (in person)" at bounding box center [9, 109] width 7 height 7
radio input "true"
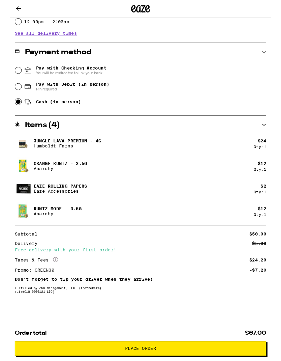
scroll to position [291, 0]
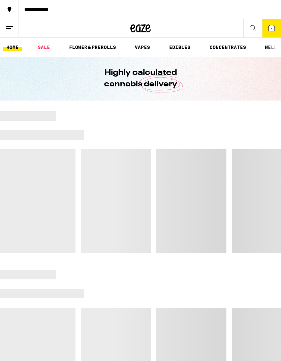
click at [272, 31] on span "4" at bounding box center [272, 29] width 2 height 4
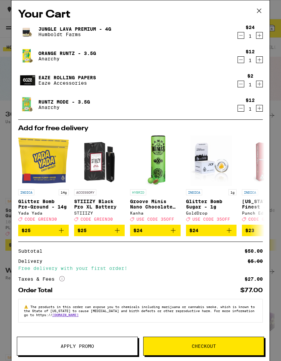
click at [117, 337] on button "Apply Promo" at bounding box center [77, 346] width 121 height 19
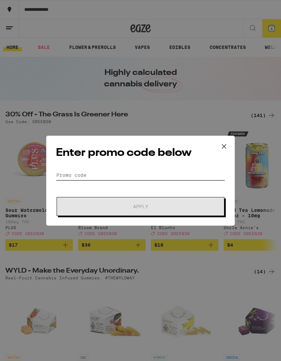
click at [154, 170] on input "Promo Code" at bounding box center [140, 175] width 169 height 10
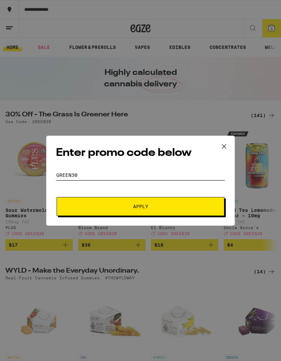
type input "Green30"
click at [171, 205] on span "Apply" at bounding box center [140, 206] width 121 height 5
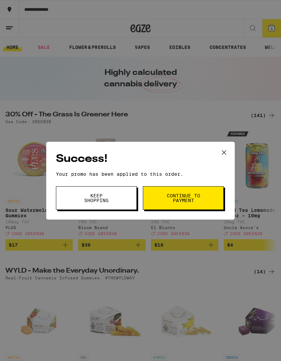
click at [209, 198] on button "Continue to payment" at bounding box center [183, 198] width 81 height 24
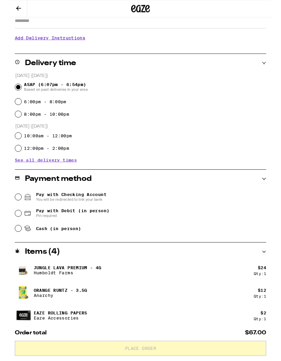
scroll to position [124, 0]
click at [41, 247] on span "Cash (in person)" at bounding box center [52, 245] width 49 height 5
click at [12, 247] on input "Cash (in person)" at bounding box center [9, 245] width 7 height 7
radio input "true"
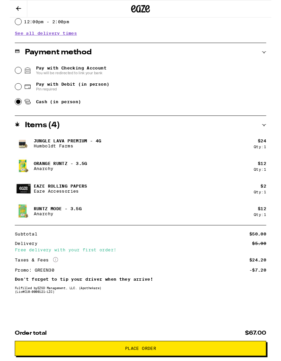
scroll to position [291, 0]
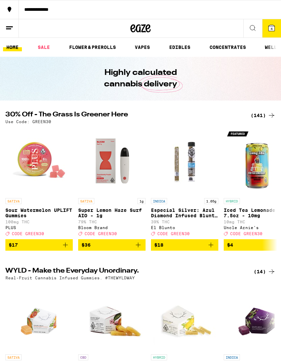
click at [271, 28] on icon at bounding box center [272, 28] width 6 height 6
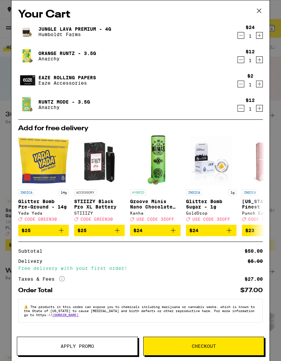
scroll to position [2, 0]
click at [194, 352] on button "Checkout" at bounding box center [203, 346] width 121 height 19
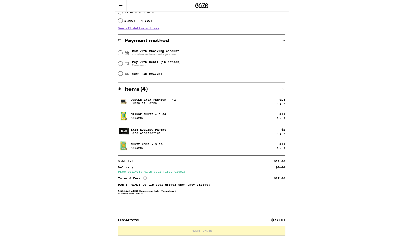
scroll to position [125, 0]
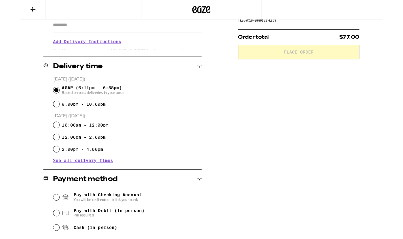
radio input "true"
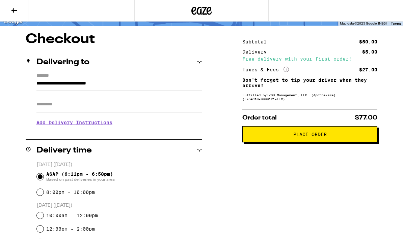
scroll to position [0, 0]
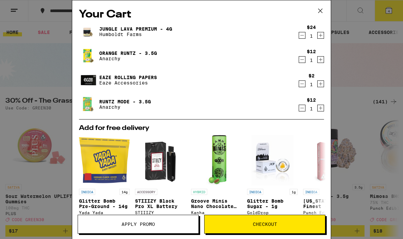
click at [150, 219] on button "Apply Promo" at bounding box center [138, 224] width 121 height 19
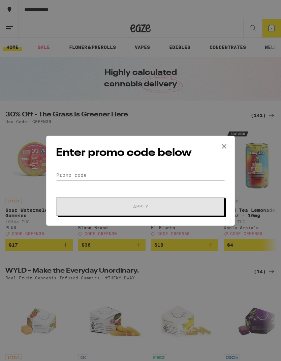
click at [14, 333] on div "Enter promo code below Promo Code Apply" at bounding box center [140, 180] width 281 height 361
